Goal: Information Seeking & Learning: Find specific fact

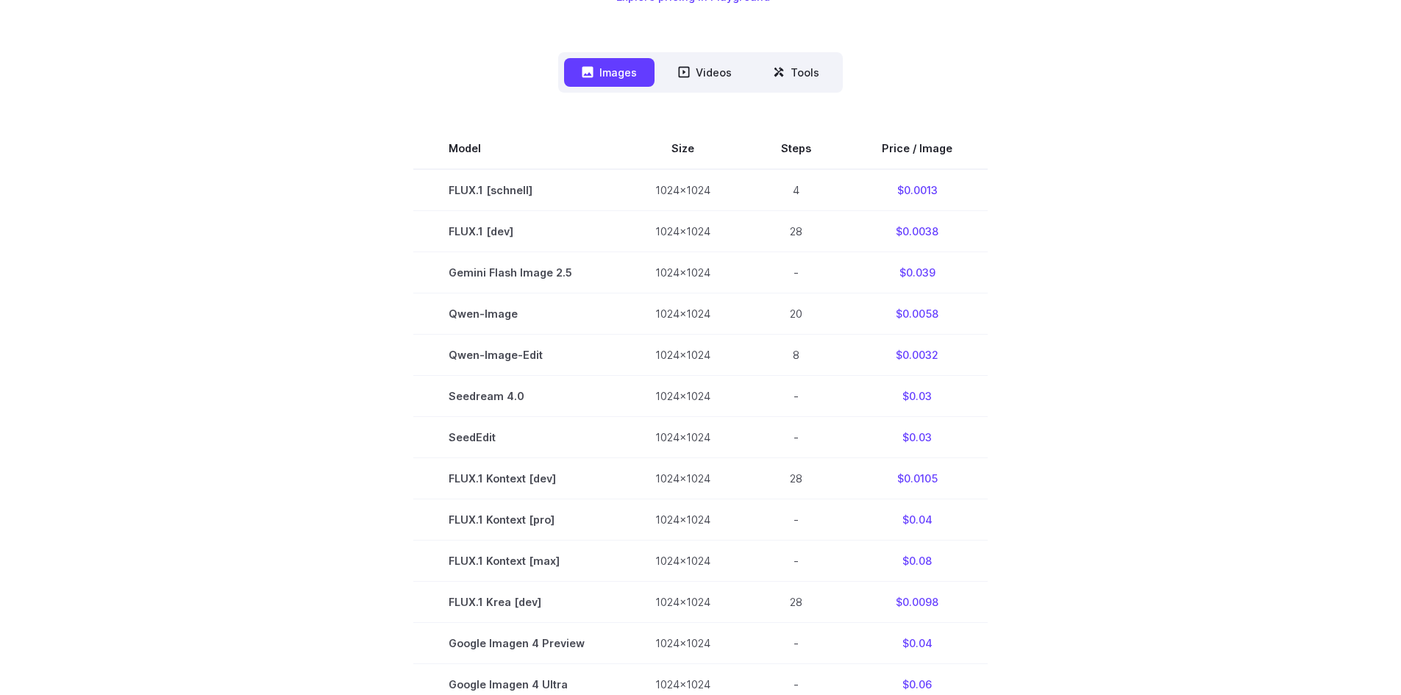
scroll to position [368, 0]
click at [803, 63] on button "Tools" at bounding box center [796, 74] width 82 height 29
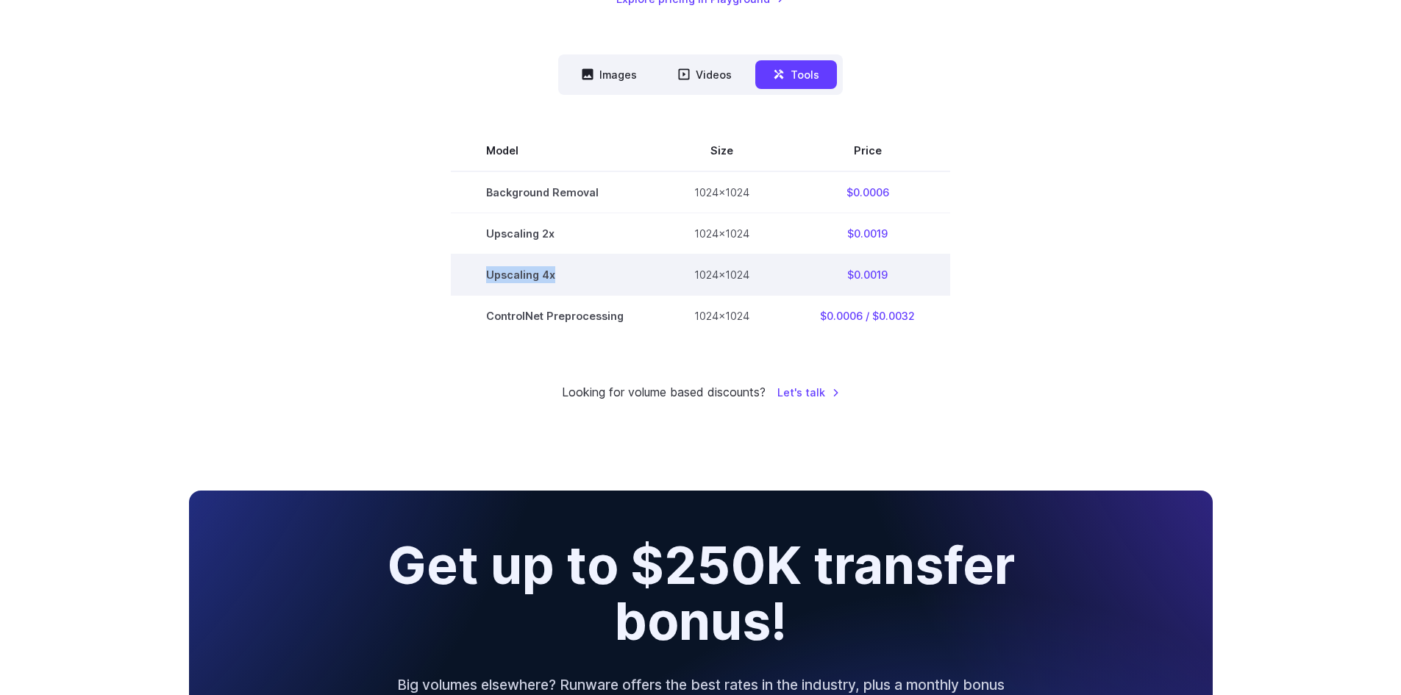
drag, startPoint x: 486, startPoint y: 278, endPoint x: 719, endPoint y: 278, distance: 233.1
click at [671, 278] on tr "Upscaling 4x 1024x1024 $0.0019" at bounding box center [700, 274] width 499 height 41
click at [871, 274] on td "$0.0019" at bounding box center [867, 274] width 165 height 41
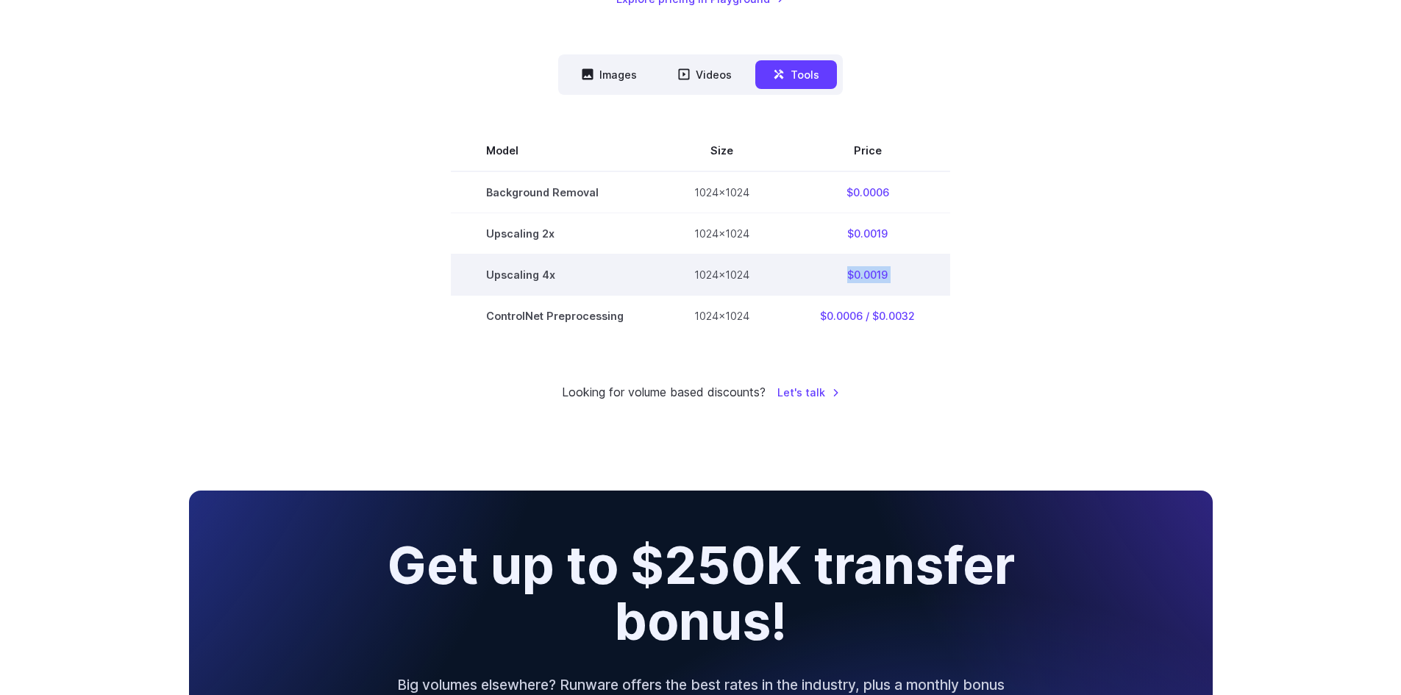
copy tbody "$0.0019"
click at [256, 260] on section "Model Size Price Background Removal 1024x1024 $0.0006 Upscaling 2x 1024x1024 $0…" at bounding box center [701, 233] width 1024 height 206
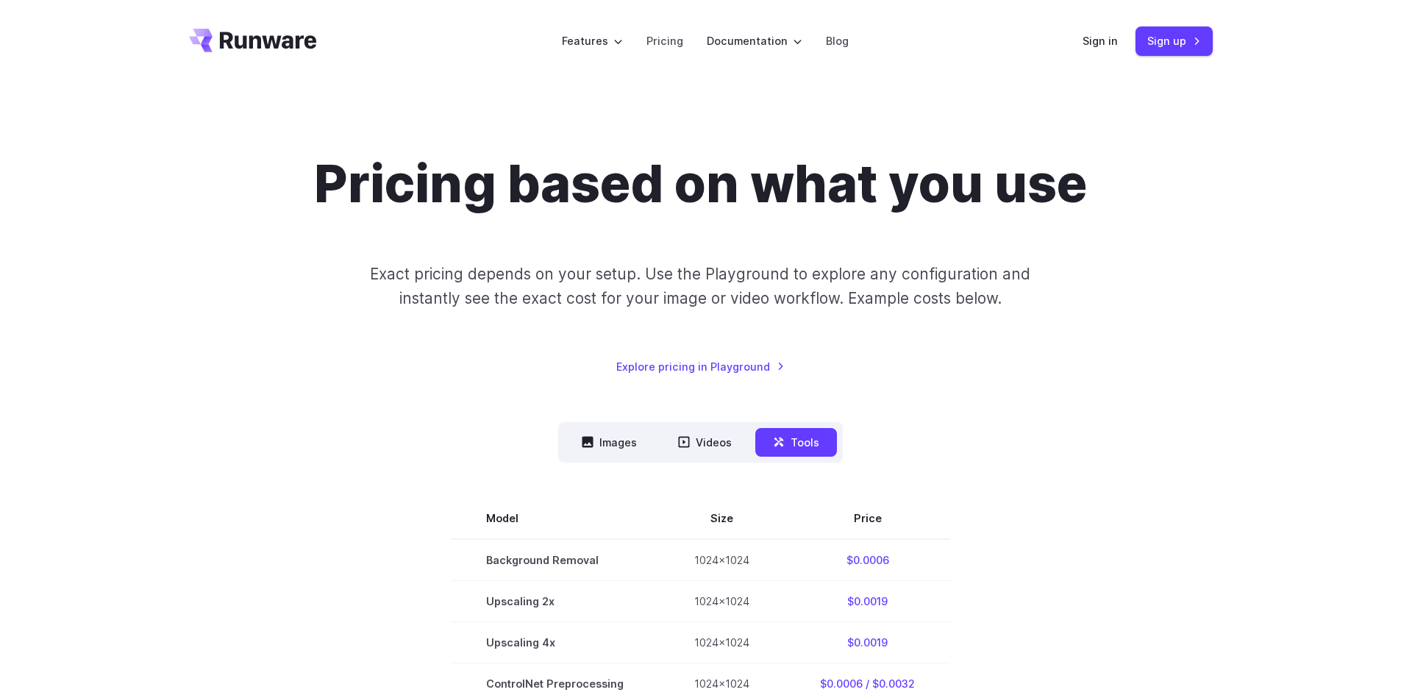
click at [762, 104] on div "Pricing based on what you use Exact pricing depends on your setup. Use the Play…" at bounding box center [700, 461] width 1401 height 758
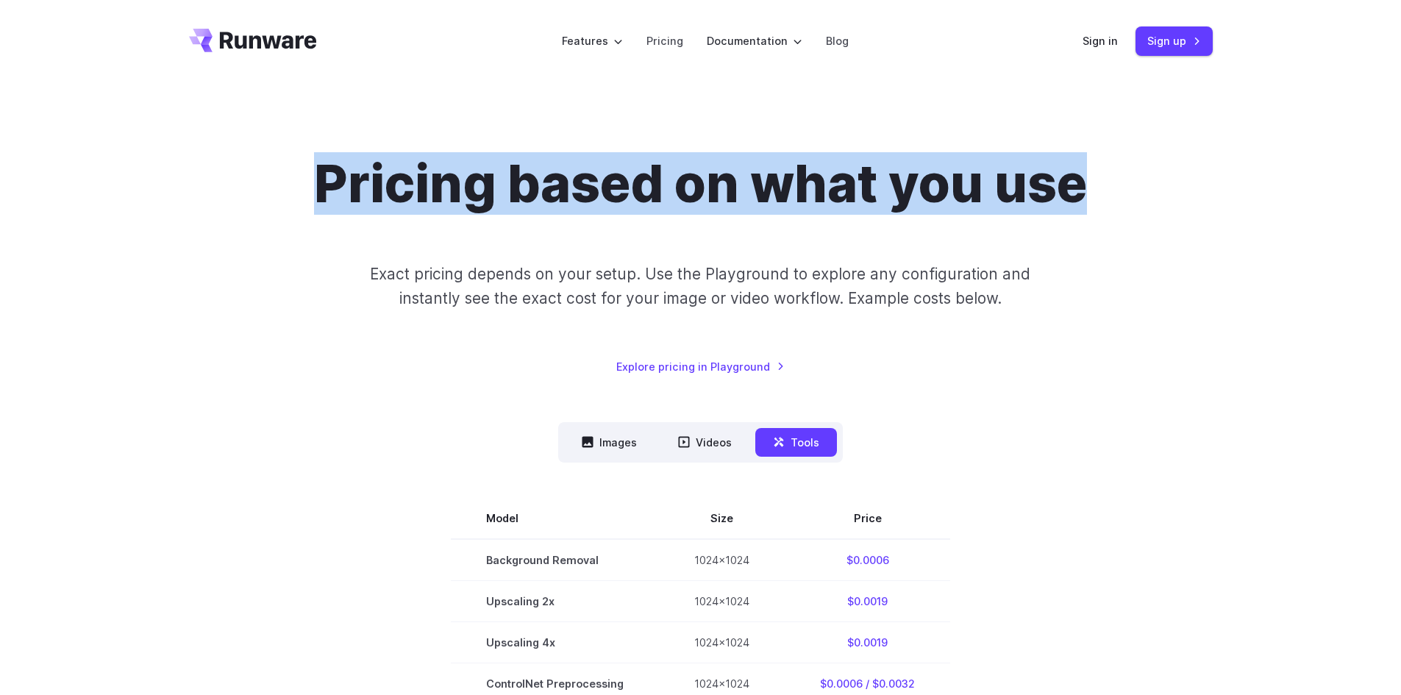
drag, startPoint x: 603, startPoint y: 197, endPoint x: 1140, endPoint y: 185, distance: 537.0
click at [1140, 185] on div "Pricing based on what you use Exact pricing depends on your setup. Use the Play…" at bounding box center [701, 264] width 1024 height 222
drag, startPoint x: 1108, startPoint y: 182, endPoint x: 484, endPoint y: 227, distance: 626.0
click at [484, 227] on div "Pricing based on what you use Exact pricing depends on your setup. Use the Play…" at bounding box center [701, 264] width 1024 height 222
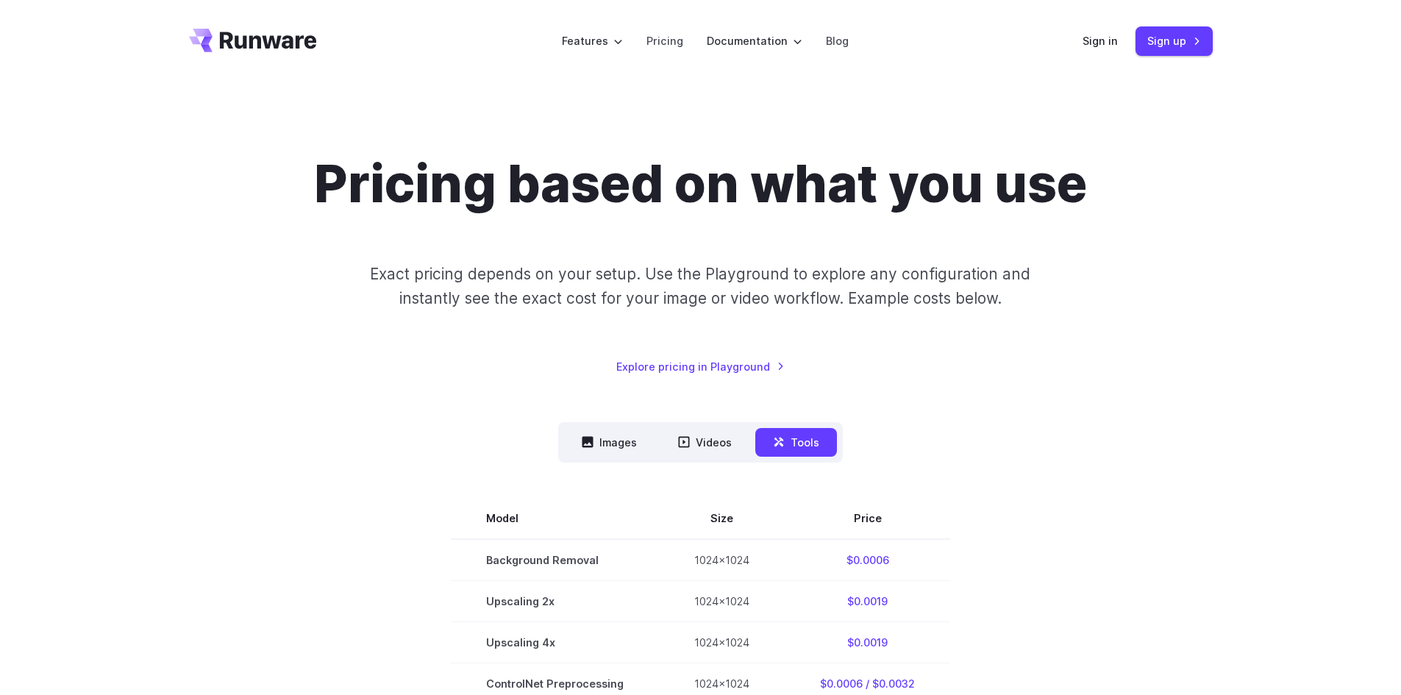
click at [452, 226] on div "Pricing based on what you use Exact pricing depends on your setup. Use the Play…" at bounding box center [701, 264] width 1024 height 222
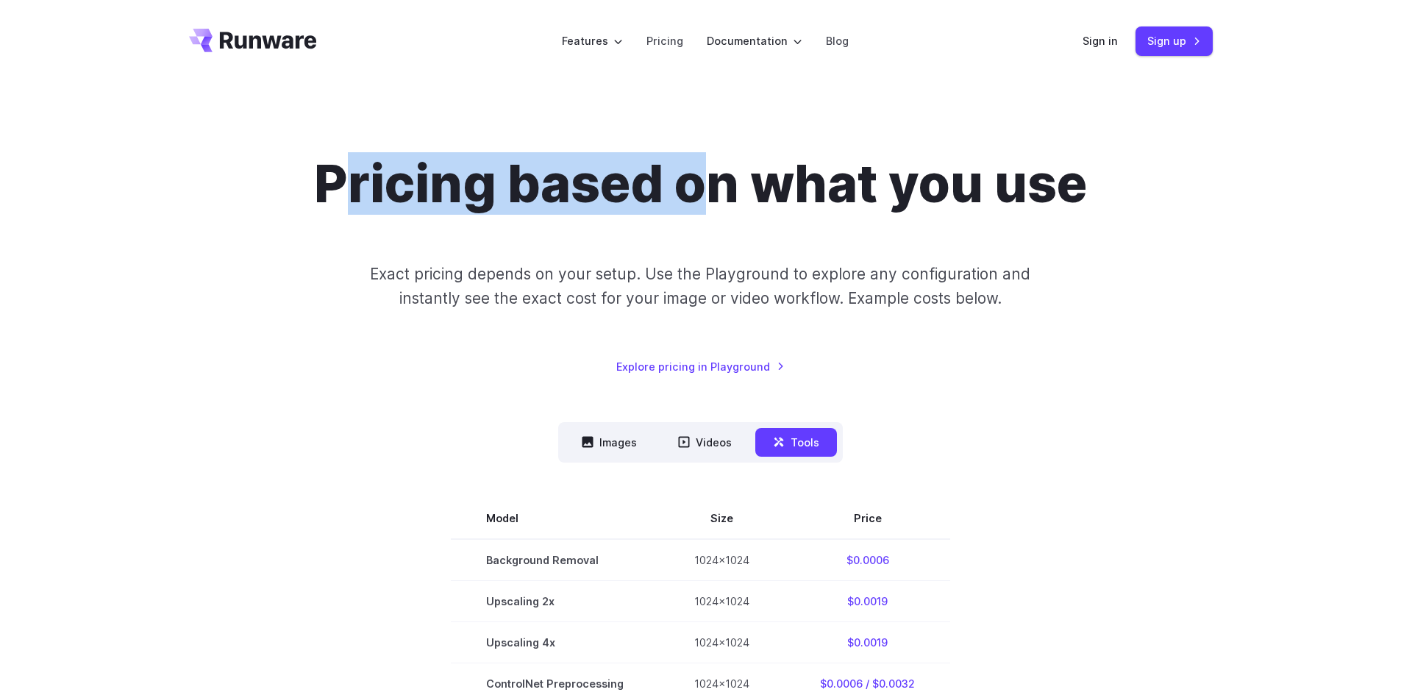
drag, startPoint x: 397, startPoint y: 190, endPoint x: 732, endPoint y: 213, distance: 336.1
click at [732, 213] on h1 "Pricing based on what you use" at bounding box center [700, 184] width 773 height 62
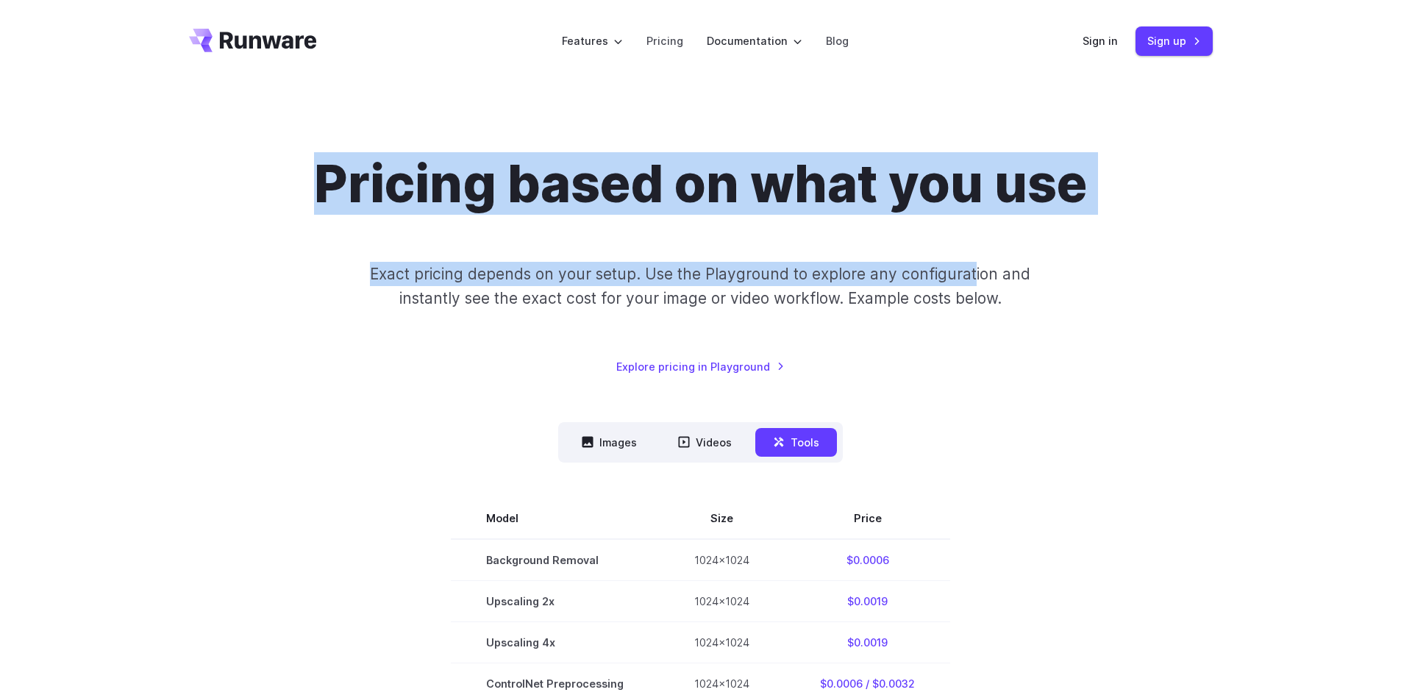
drag, startPoint x: 350, startPoint y: 188, endPoint x: 1056, endPoint y: 274, distance: 711.3
click at [1008, 277] on div "Pricing based on what you use Exact pricing depends on your setup. Use the Play…" at bounding box center [701, 264] width 1024 height 222
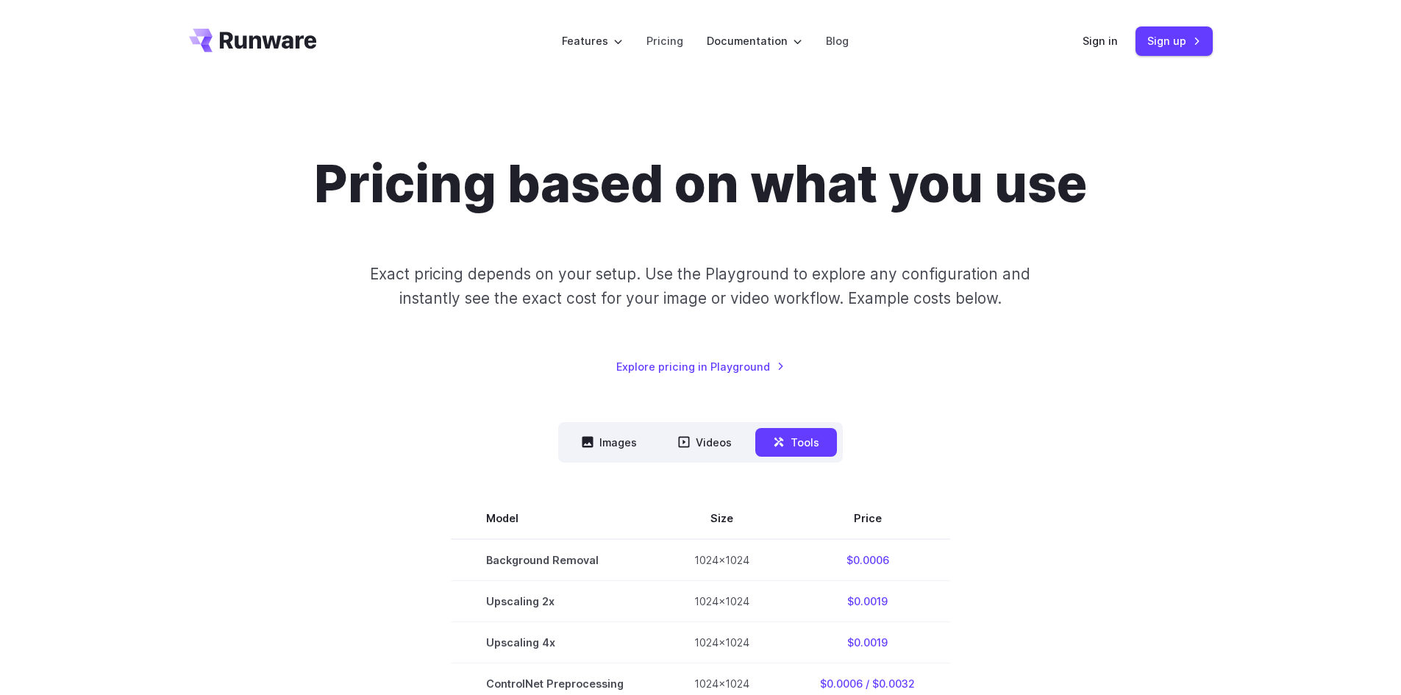
click at [1057, 274] on p "Exact pricing depends on your setup. Use the Playground to explore any configur…" at bounding box center [700, 286] width 716 height 49
click at [407, 424] on div "Images Videos Tools ****** ****** ***** Model Size Steps Price / Image FLUX.1 […" at bounding box center [701, 563] width 1024 height 282
